Goal: Task Accomplishment & Management: Use online tool/utility

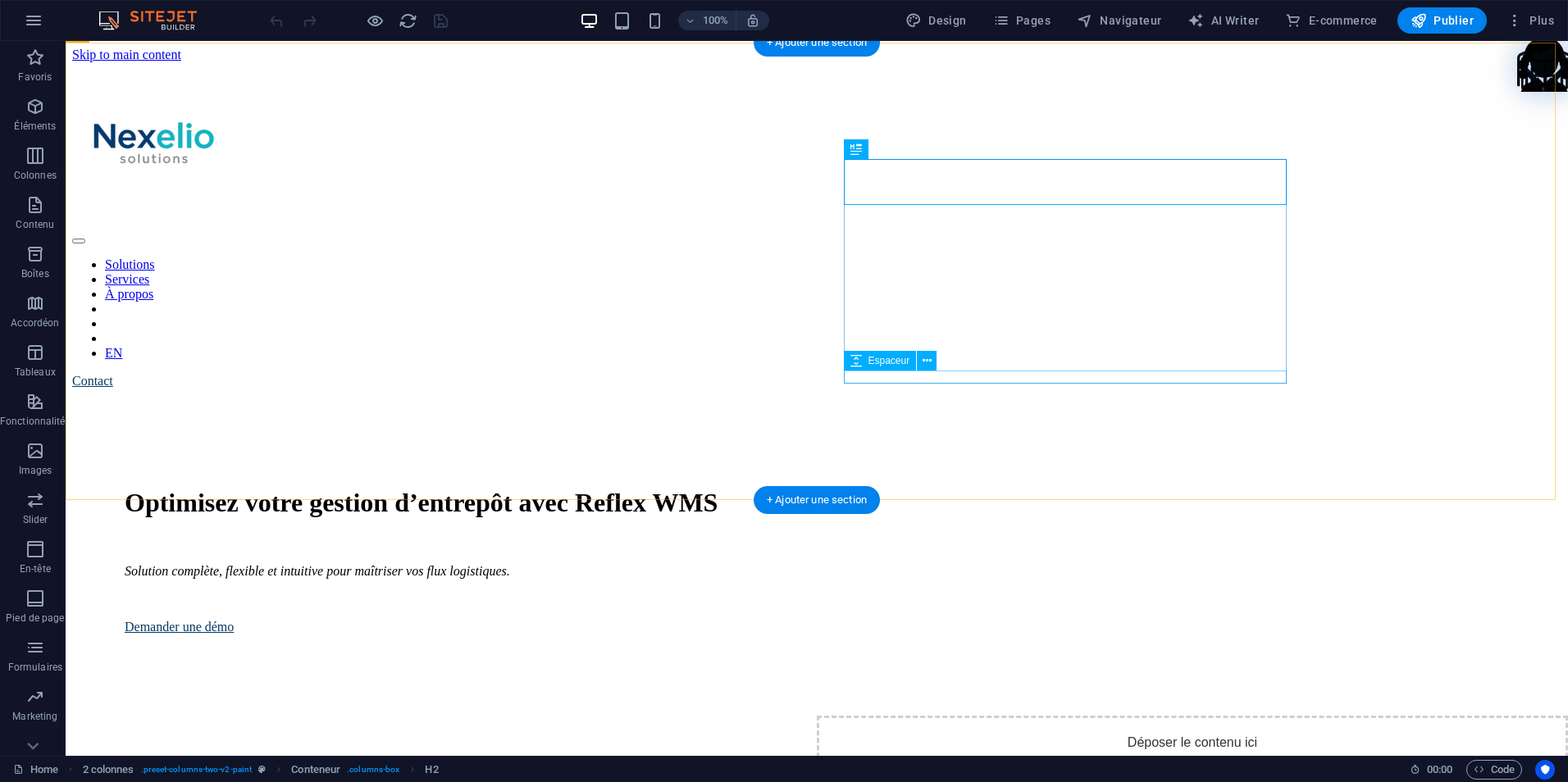
scroll to position [669, 0]
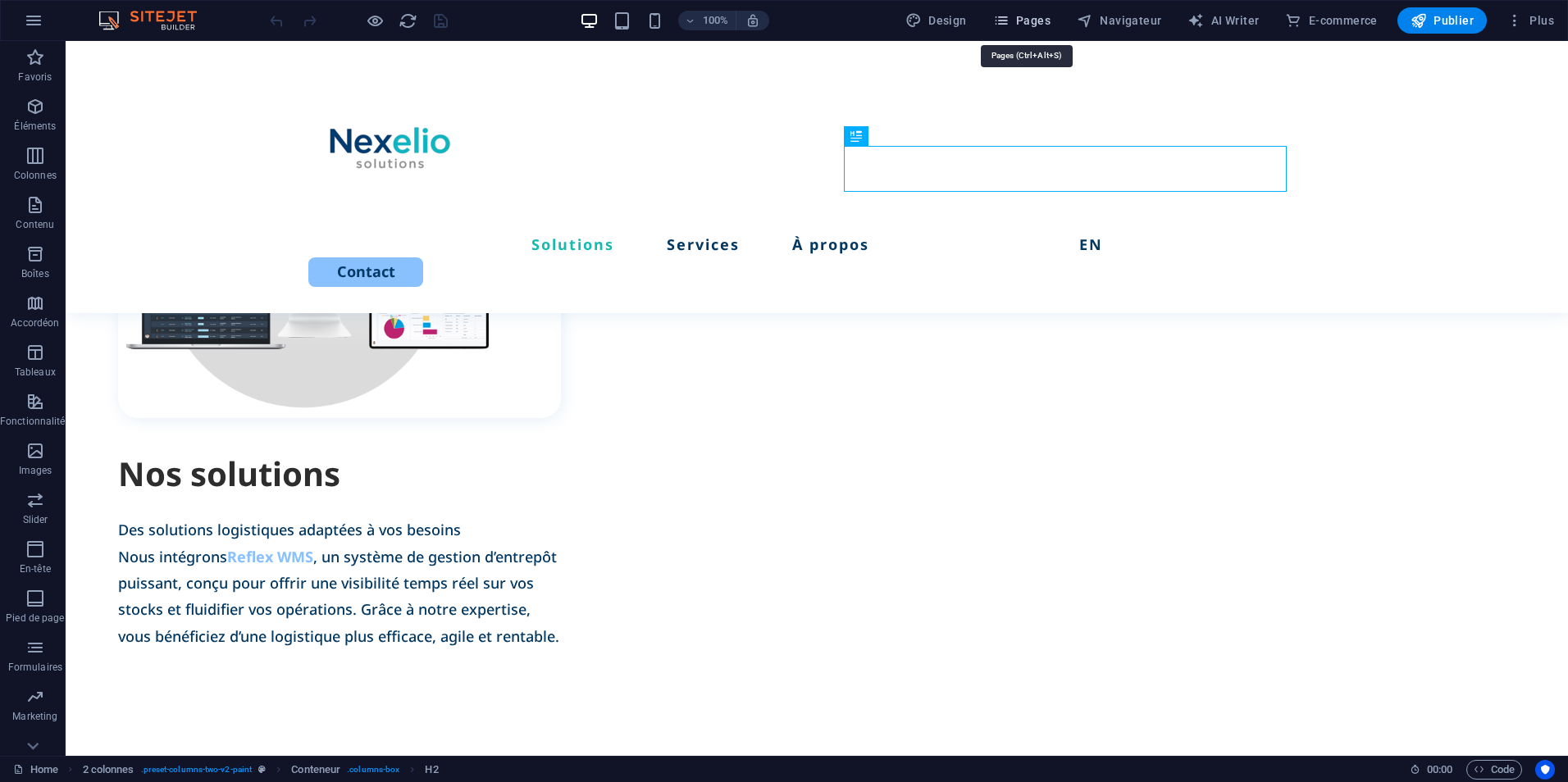
click at [1009, 17] on icon "button" at bounding box center [1001, 20] width 17 height 17
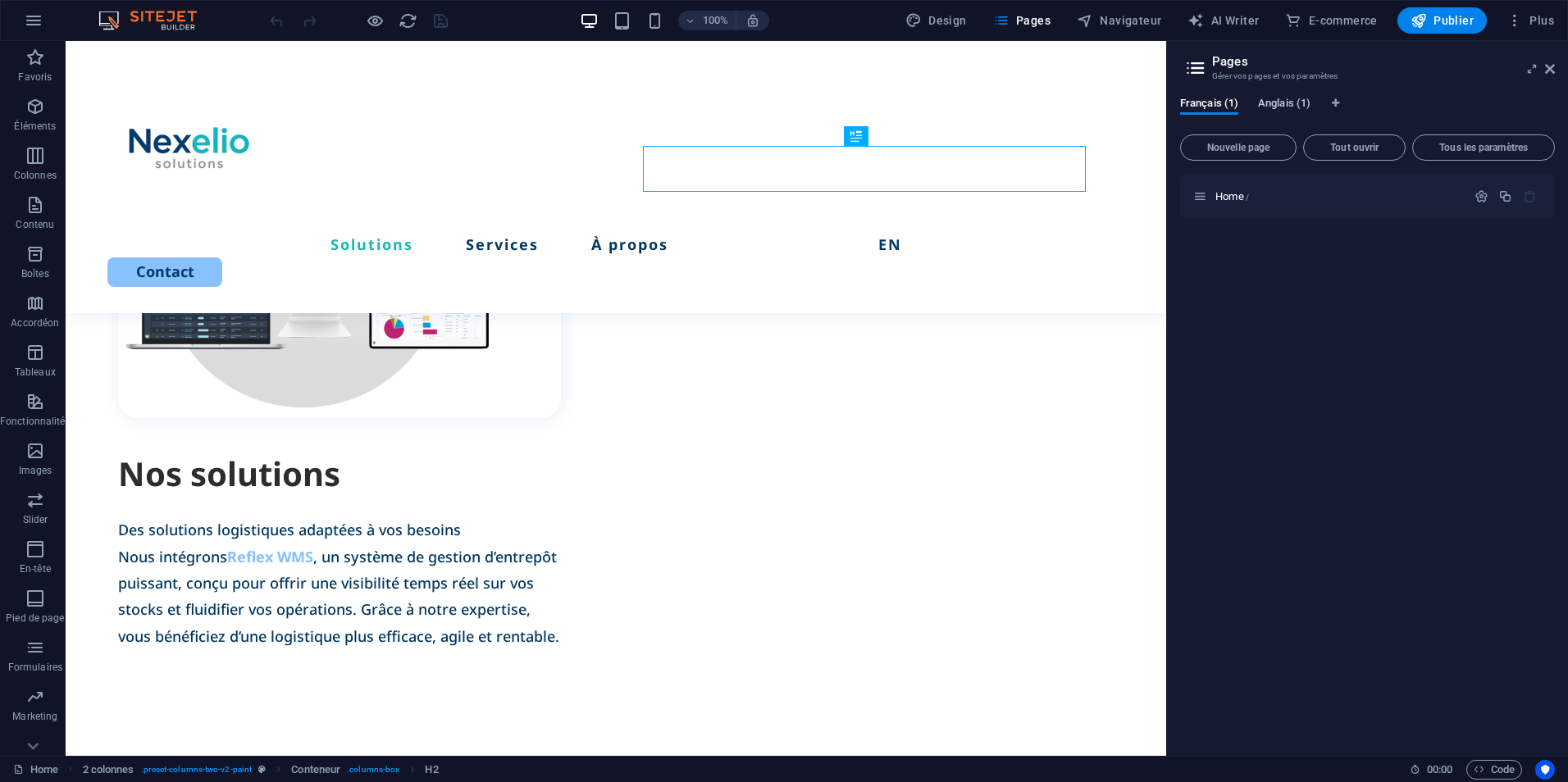
click at [1281, 104] on span "Anglais (1)" at bounding box center [1283, 105] width 52 height 23
click at [1245, 196] on span "Home /" at bounding box center [1232, 196] width 34 height 12
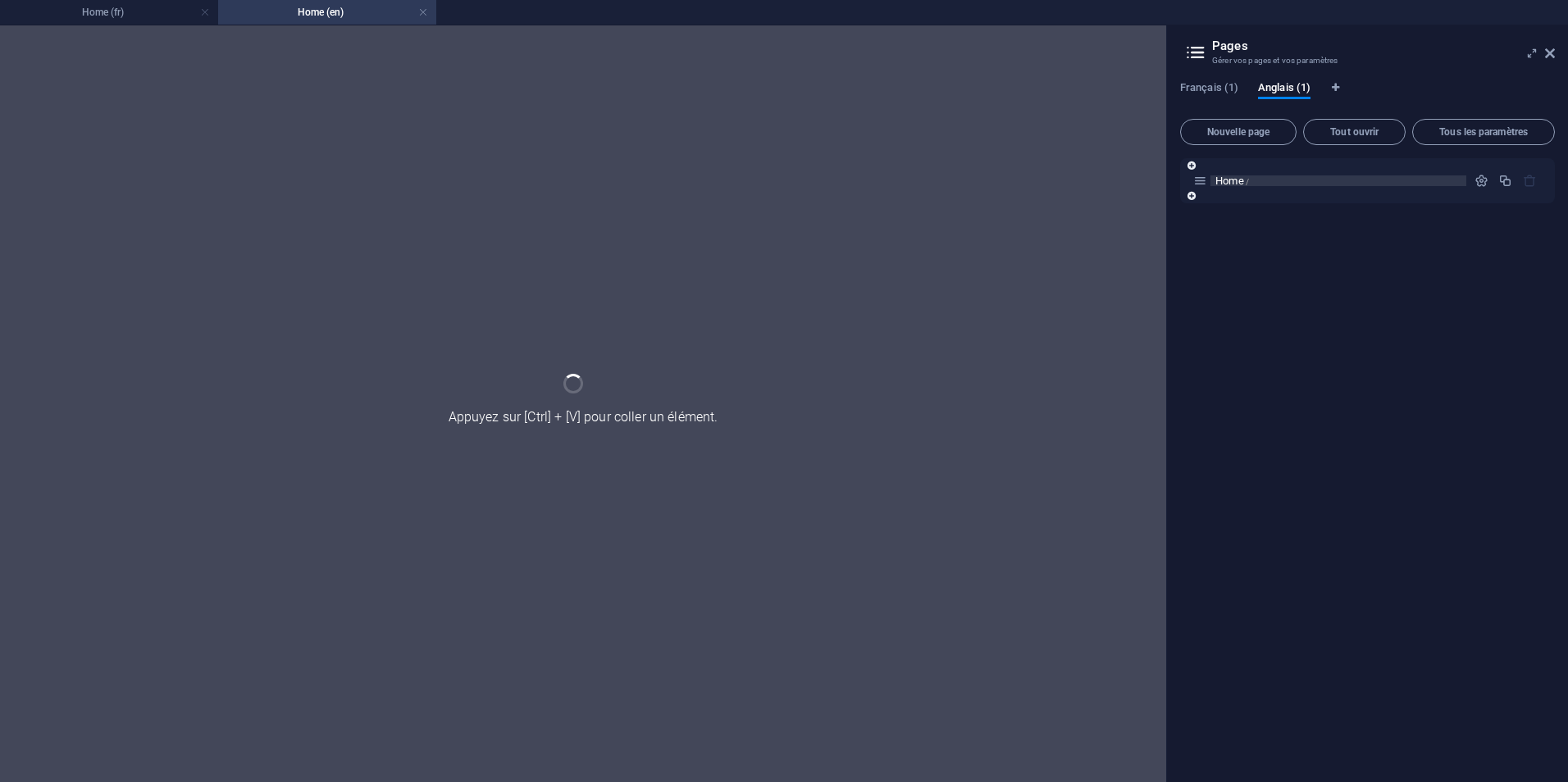
click at [1245, 196] on div "Home /" at bounding box center [1367, 180] width 375 height 45
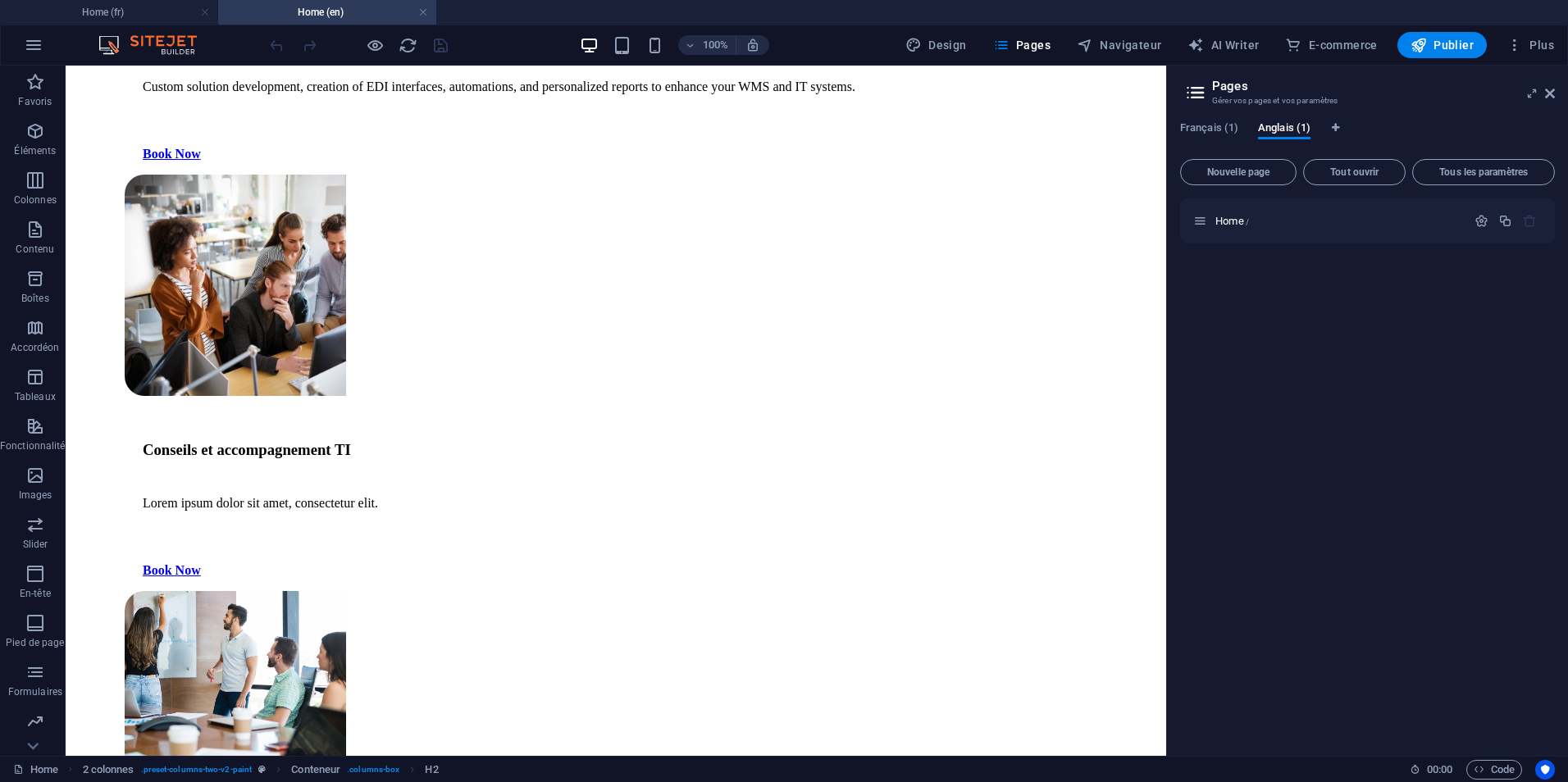
scroll to position [3339, 0]
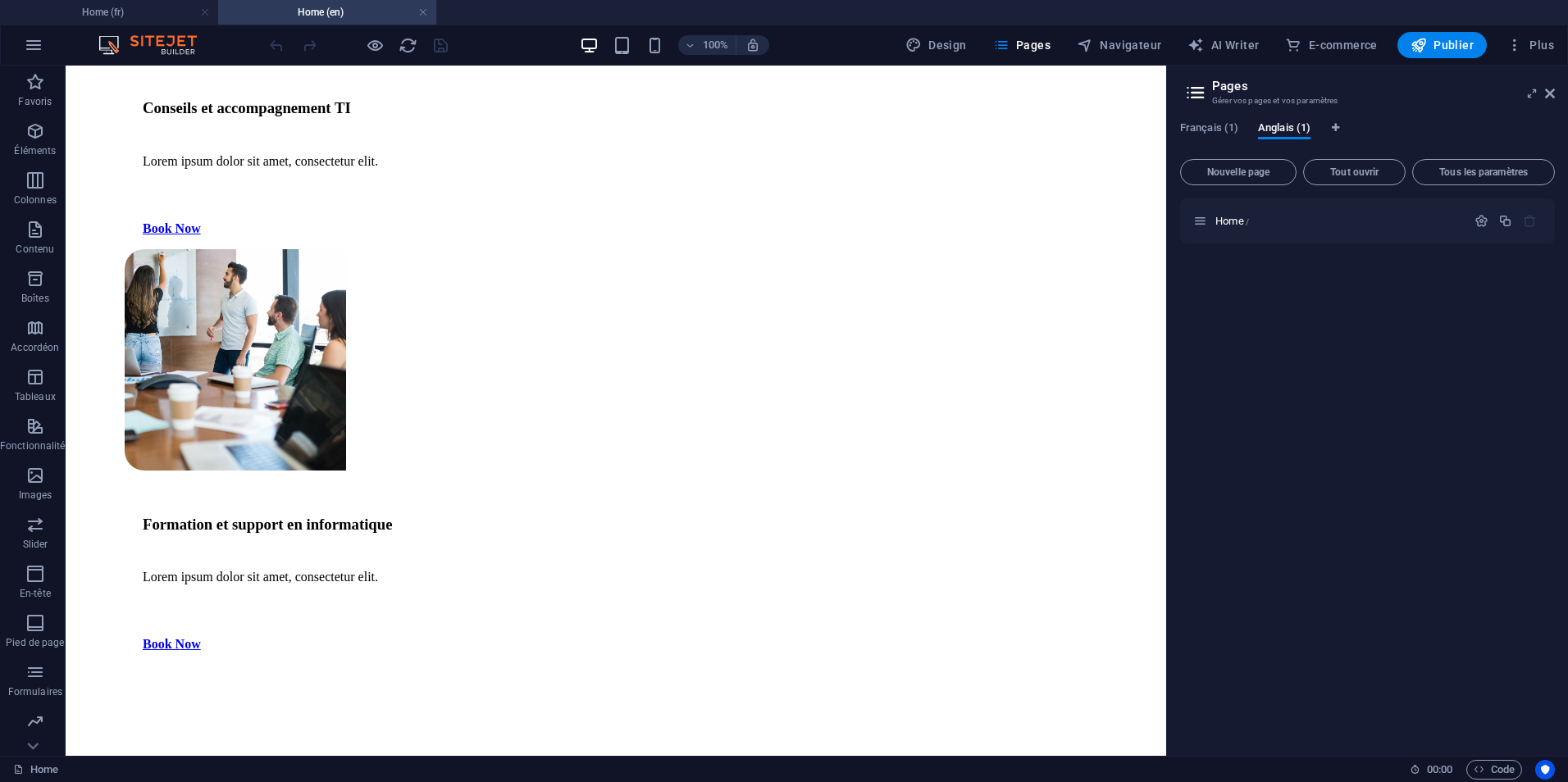
drag, startPoint x: 1158, startPoint y: 218, endPoint x: 1231, endPoint y: 671, distance: 458.8
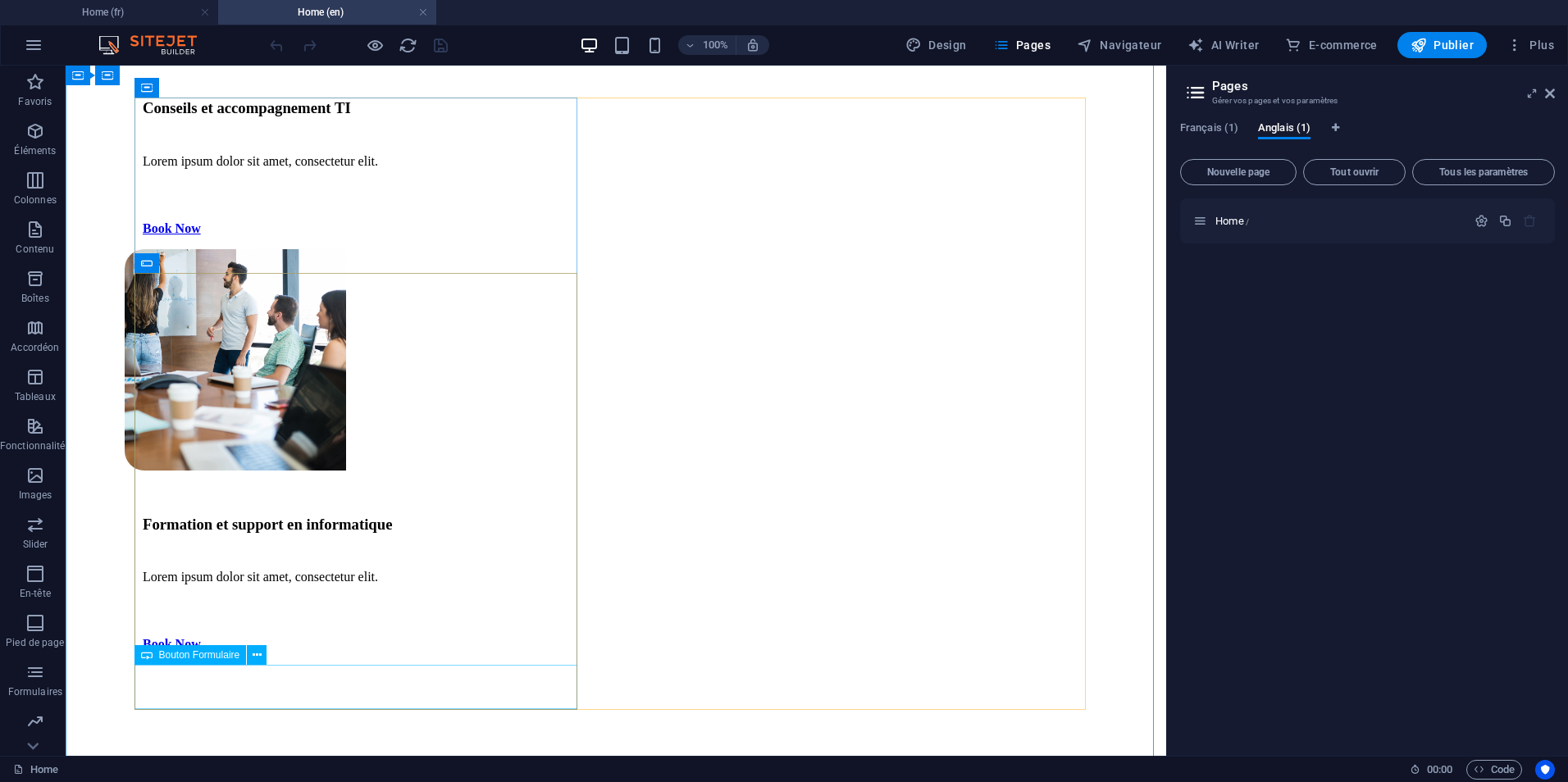
select select "px"
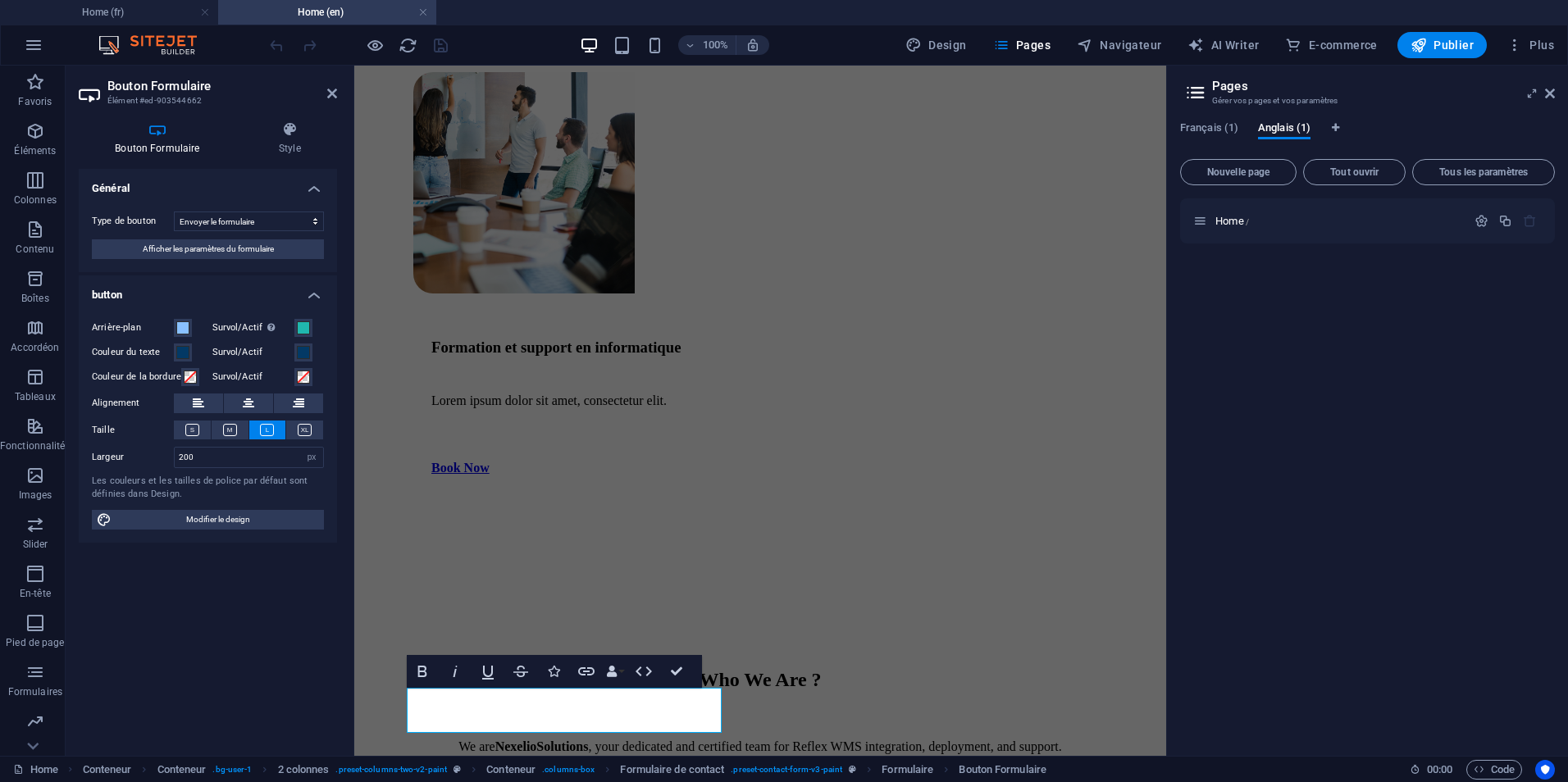
scroll to position [3627, 0]
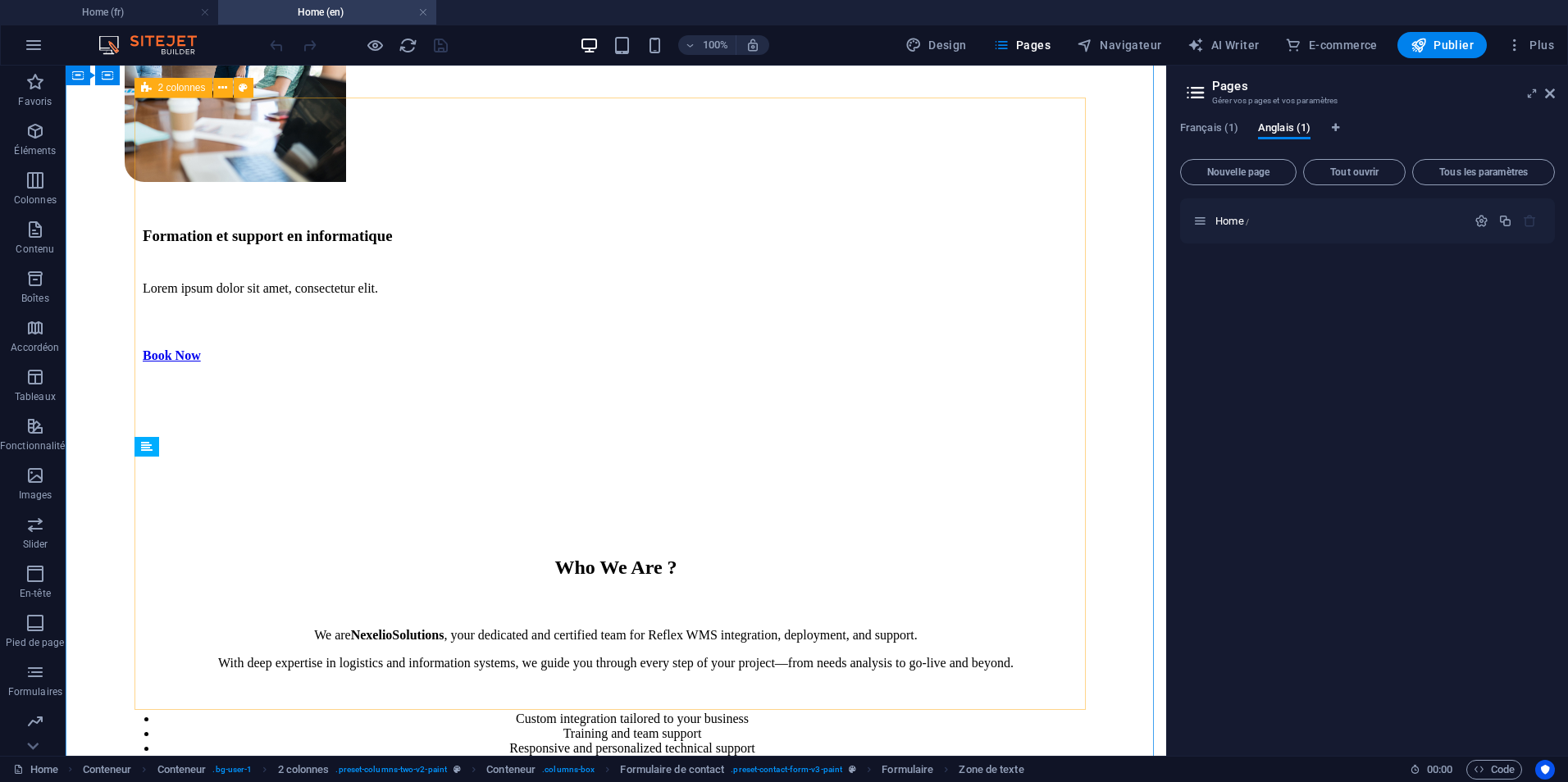
scroll to position [3339, 0]
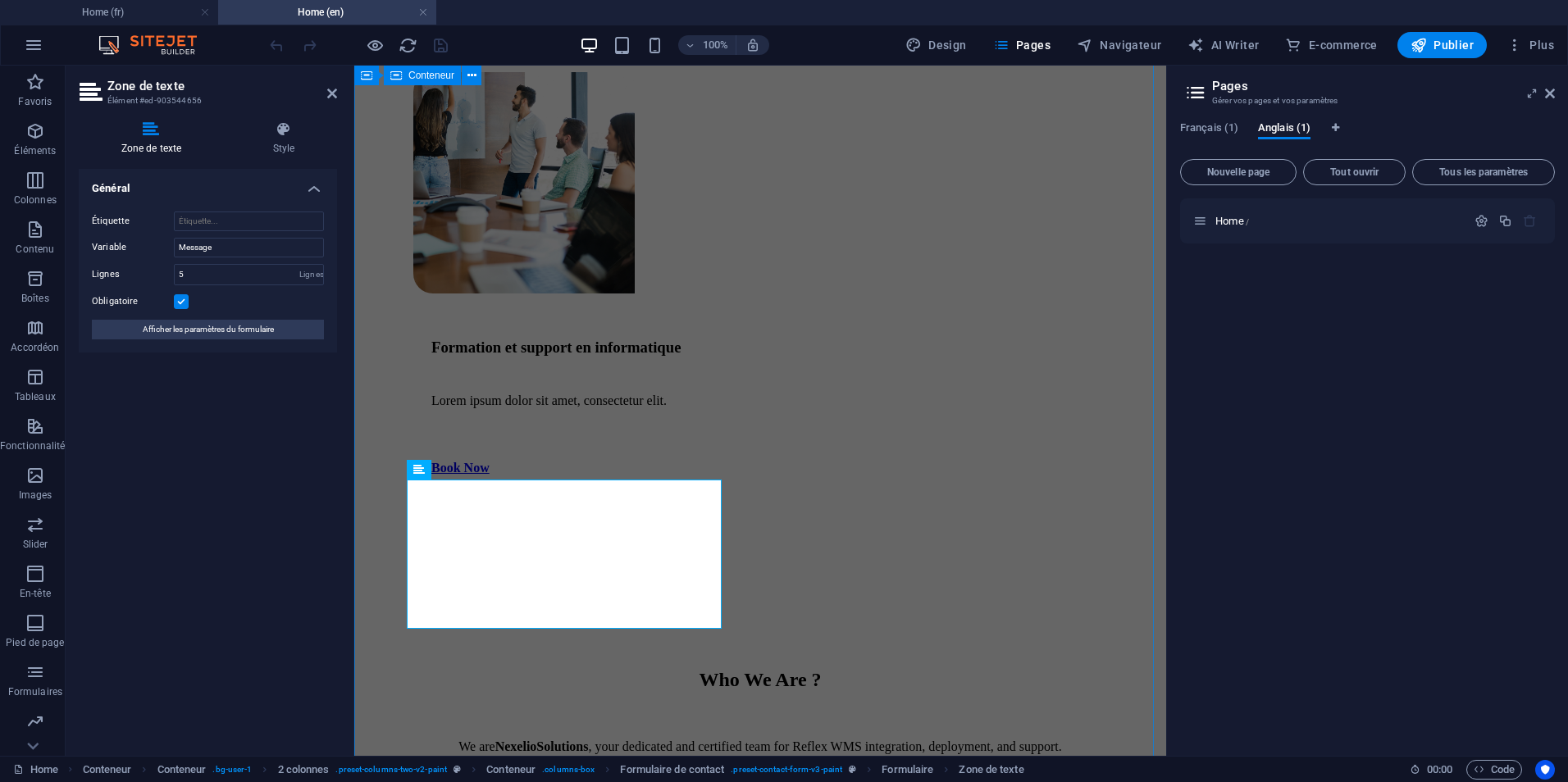
scroll to position [3627, 0]
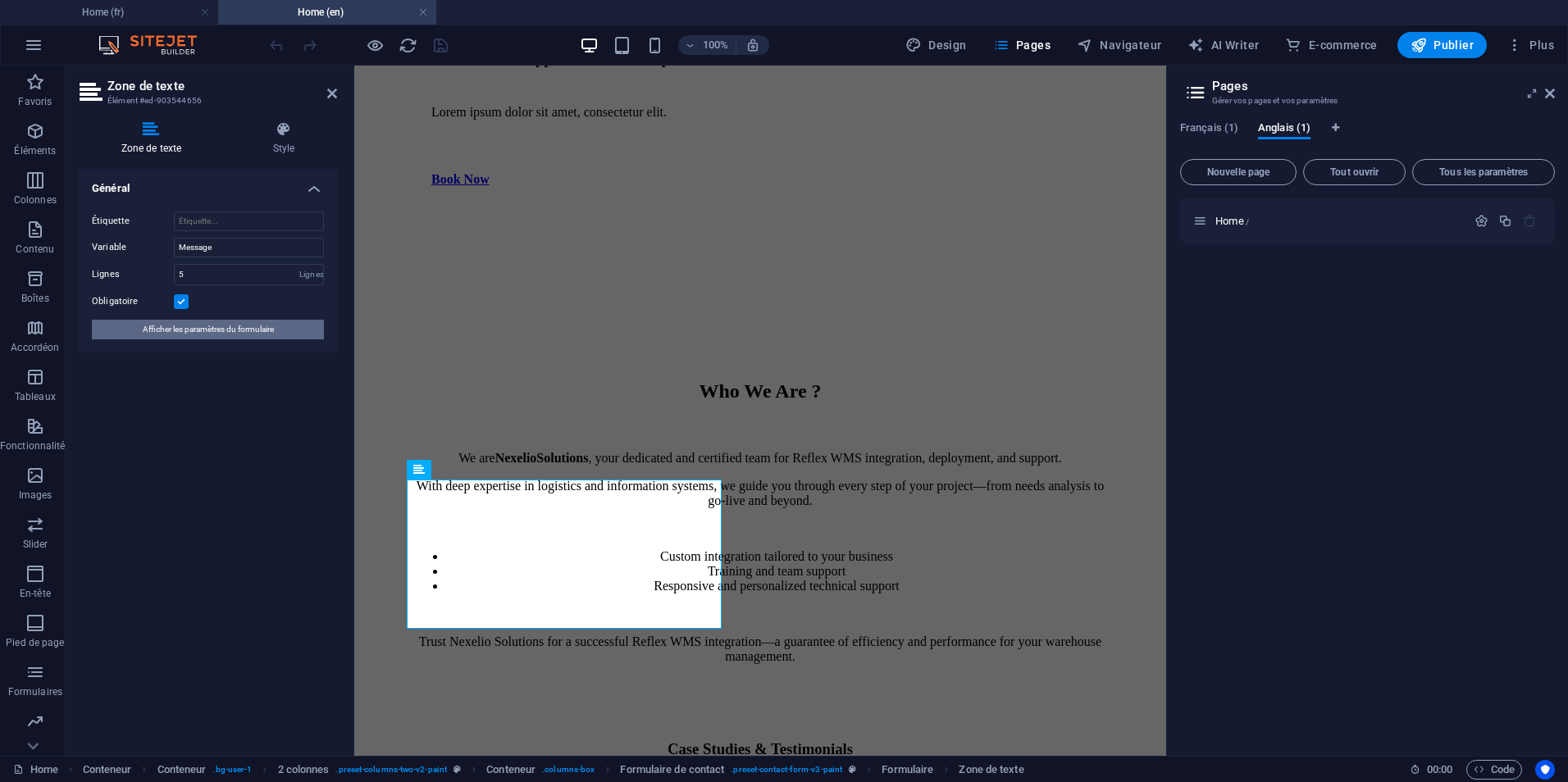
click at [259, 334] on span "Afficher les paramètres du formulaire" at bounding box center [208, 330] width 131 height 19
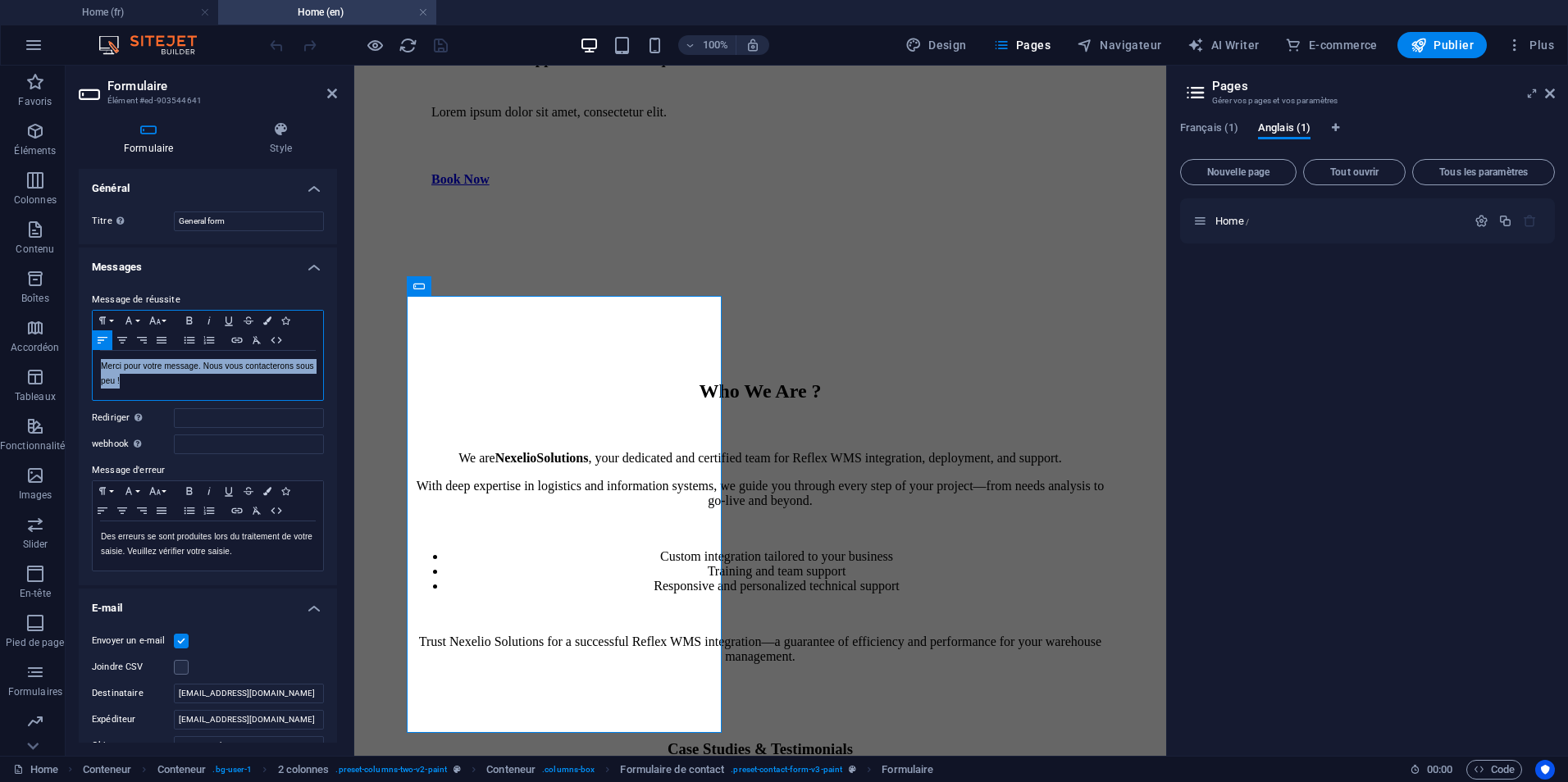
drag, startPoint x: 157, startPoint y: 387, endPoint x: 77, endPoint y: 362, distance: 83.8
click at [77, 362] on div "Formulaire Style Général [PERSON_NAME] un nom au formulaire. General form Messa…" at bounding box center [208, 432] width 285 height 648
copy p "Merci pour votre message. Nous vous contacterons sous peu !"
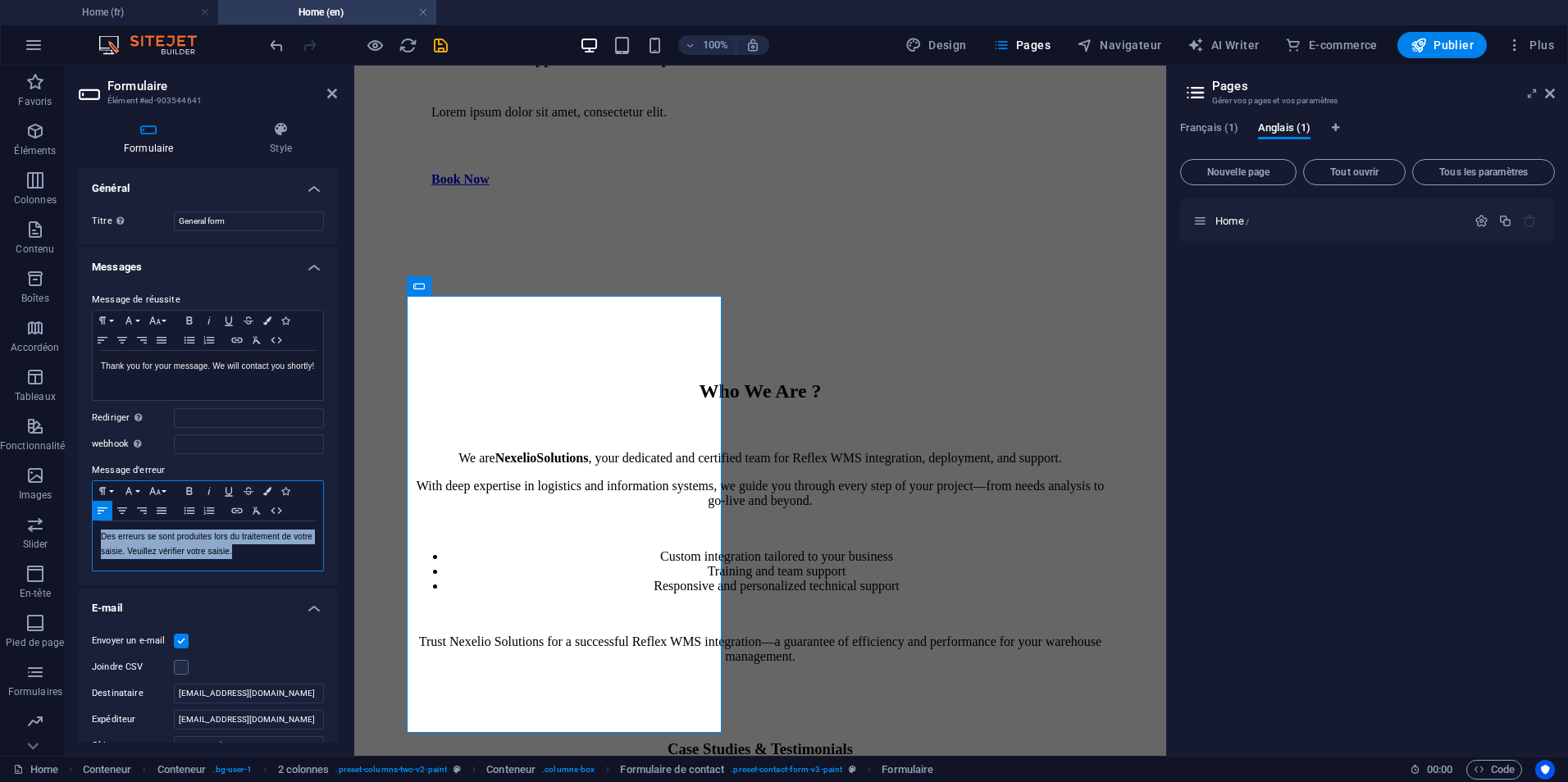
drag, startPoint x: 264, startPoint y: 550, endPoint x: -3, endPoint y: 523, distance: 268.4
click at [0, 523] on html "Nexelio Solutions Home (fr) Home (en) Favoris Éléments Colonnes Contenu Boîtes …" at bounding box center [784, 391] width 1568 height 782
copy p "Des erreurs se sont produites lors du traitement de votre saisie. Veuillez véri…"
drag, startPoint x: 337, startPoint y: 510, endPoint x: 332, endPoint y: 526, distance: 16.8
click at [335, 546] on div "Formulaire Style Général [PERSON_NAME] un nom au formulaire. General form Messa…" at bounding box center [208, 432] width 285 height 648
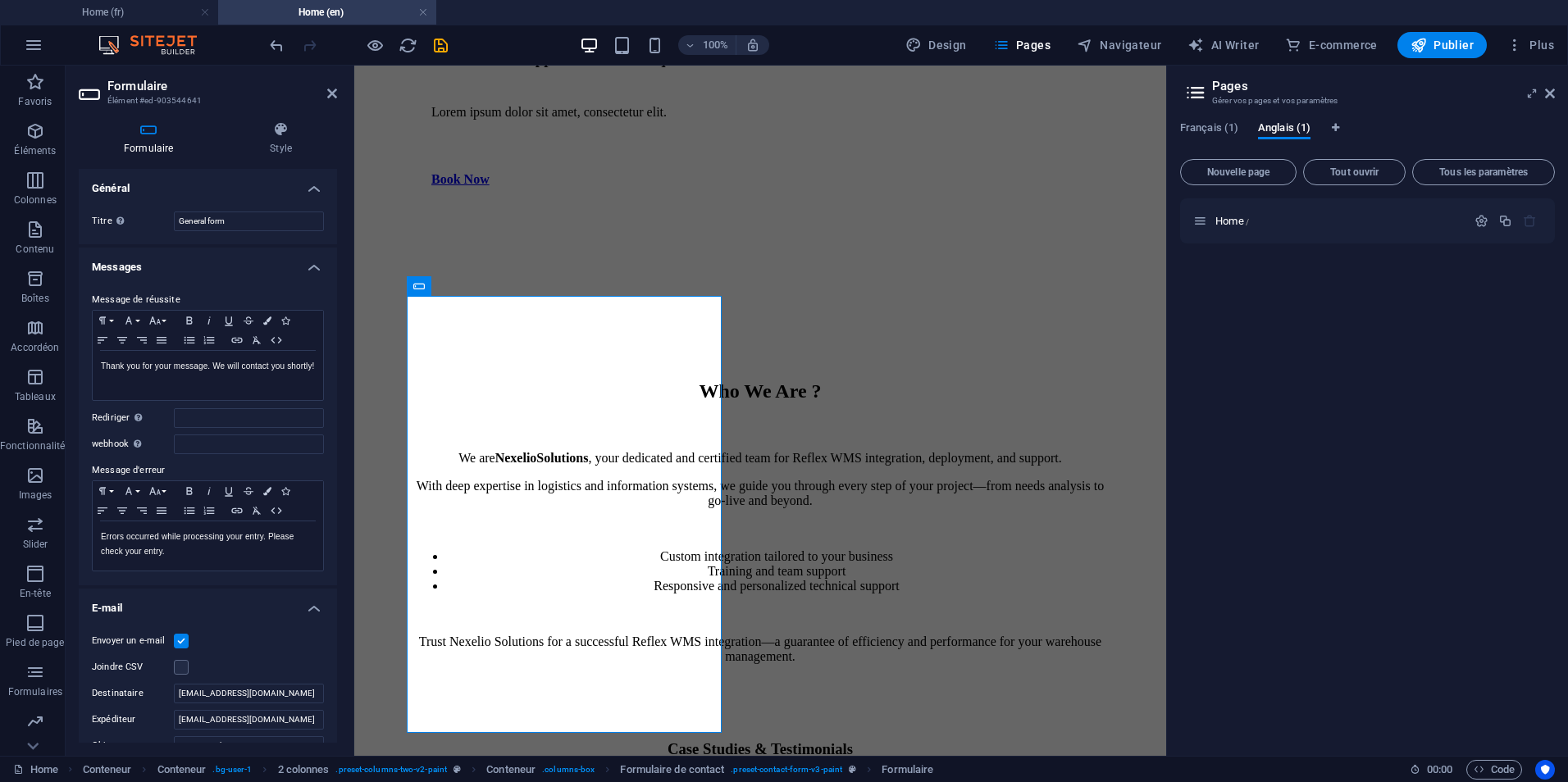
drag, startPoint x: 333, startPoint y: 496, endPoint x: 334, endPoint y: 511, distance: 15.0
click at [334, 511] on div "Général [PERSON_NAME] un nom au formulaire. General form Messages Message de ré…" at bounding box center [208, 456] width 258 height 574
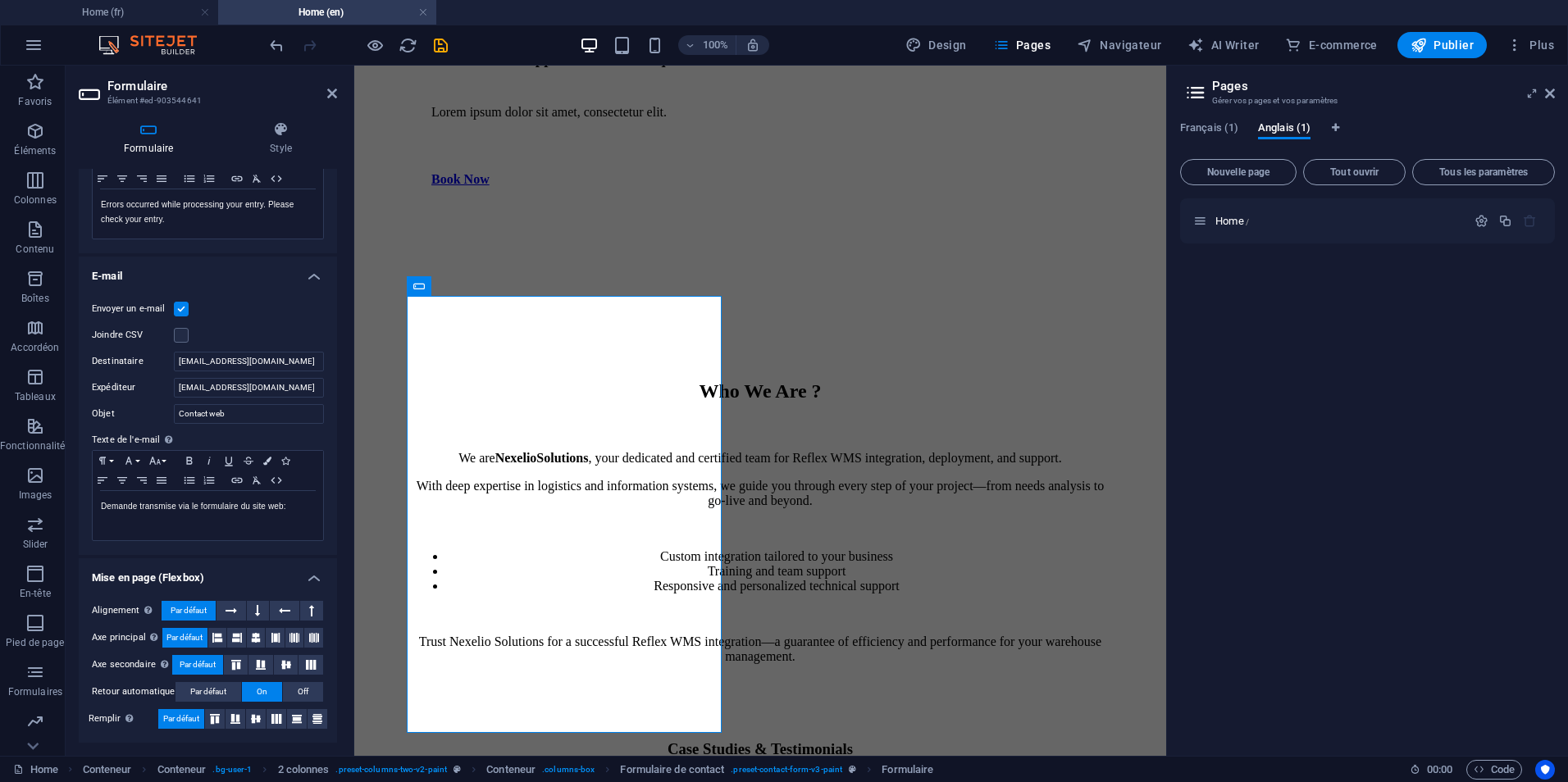
scroll to position [0, 0]
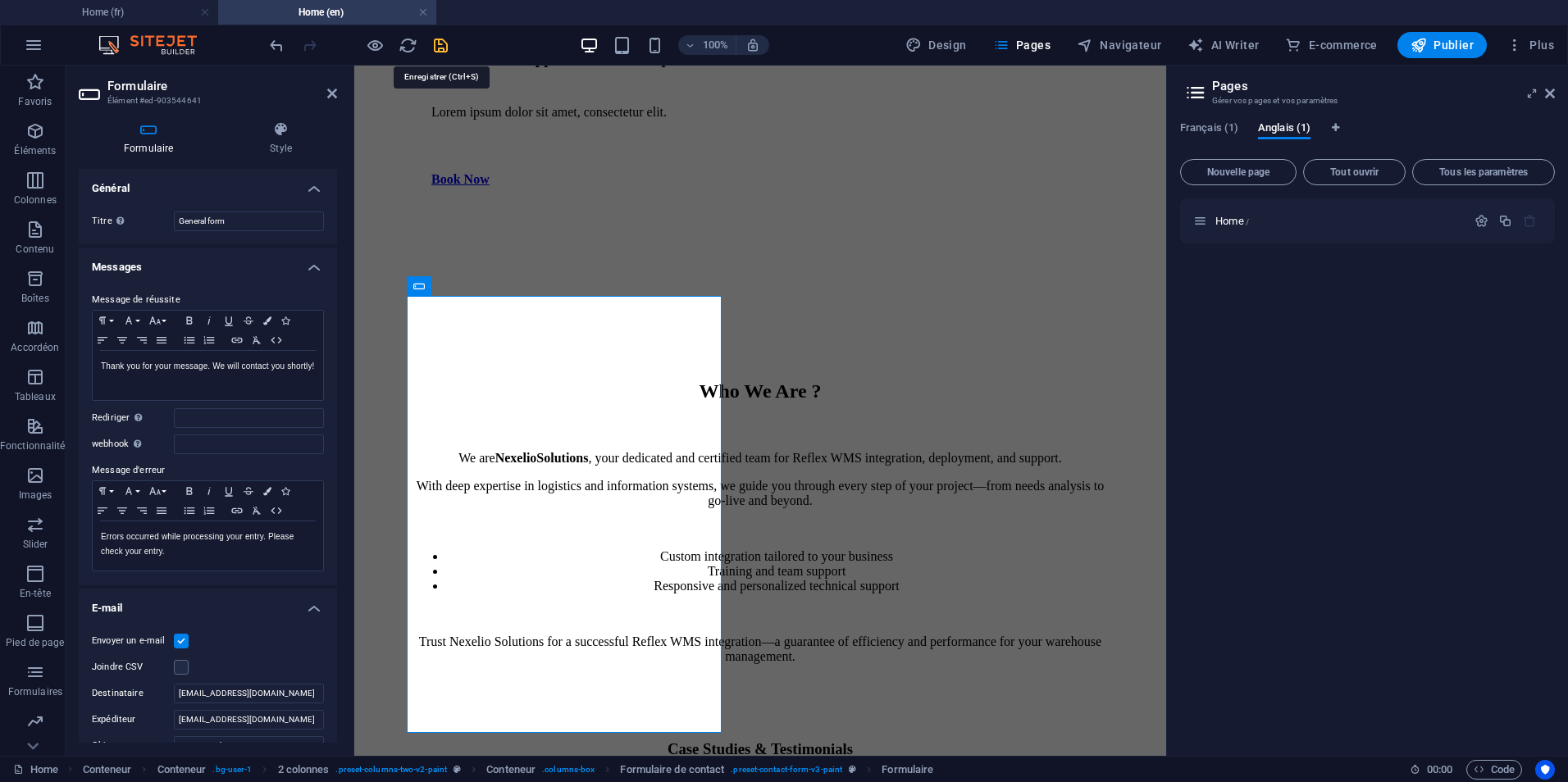
click at [444, 48] on icon "save" at bounding box center [440, 45] width 19 height 19
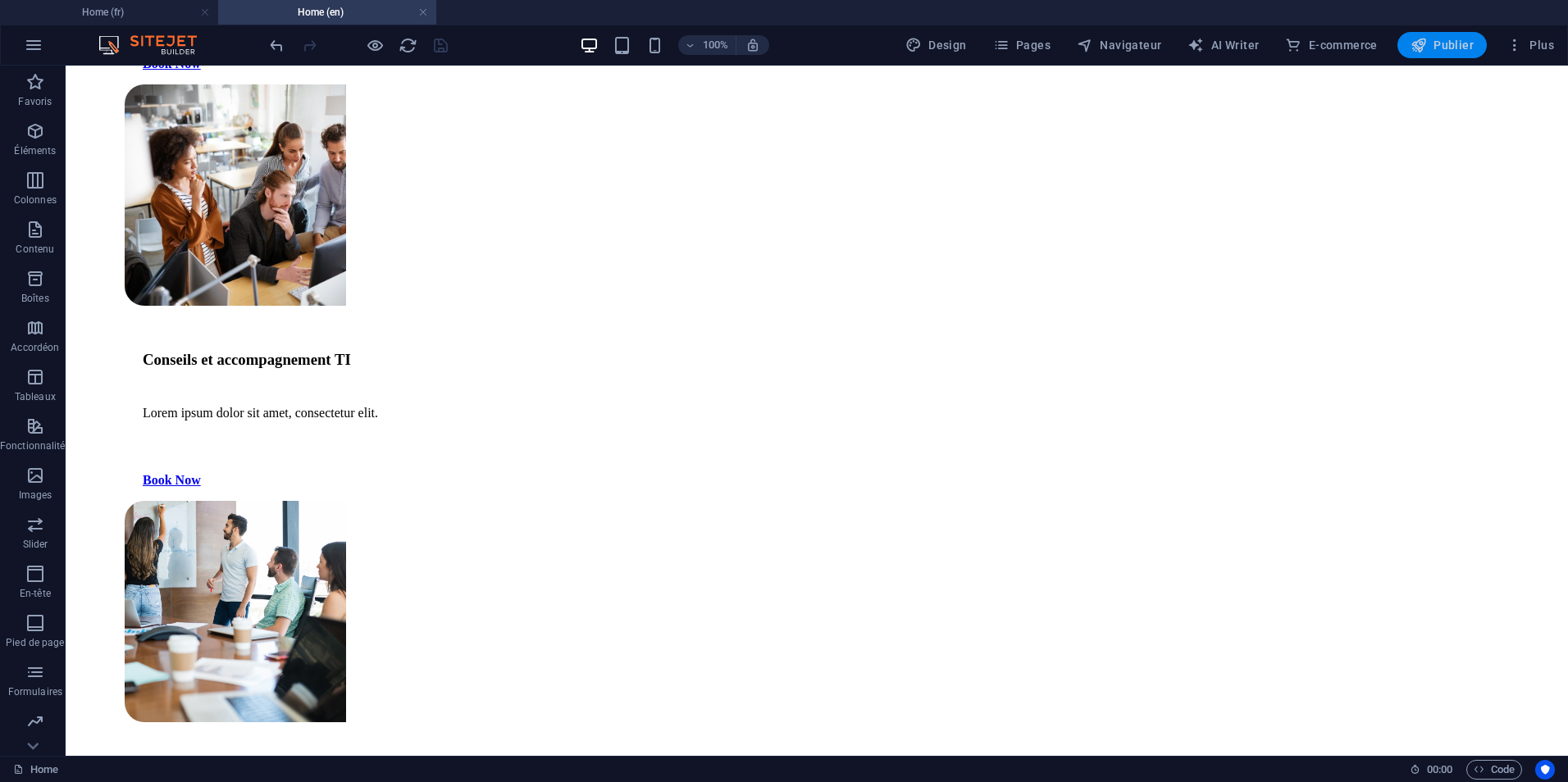
click at [1445, 42] on span "Publier" at bounding box center [1442, 45] width 63 height 17
